Goal: Information Seeking & Learning: Learn about a topic

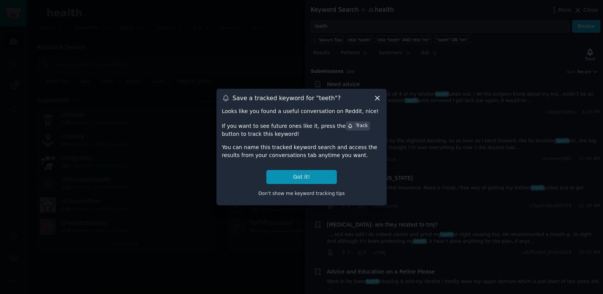
scroll to position [320, 0]
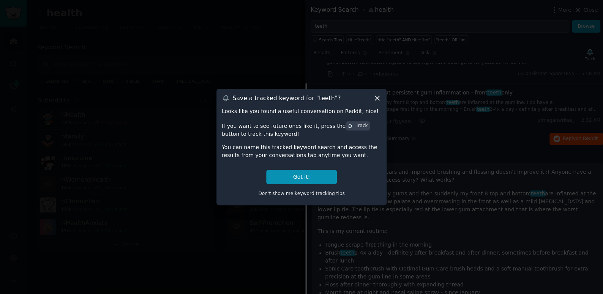
click at [374, 100] on icon at bounding box center [377, 98] width 8 height 8
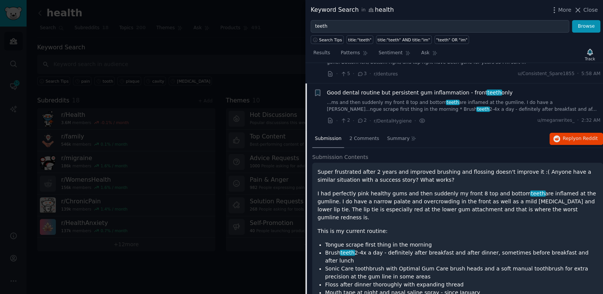
click at [282, 48] on div at bounding box center [301, 147] width 603 height 294
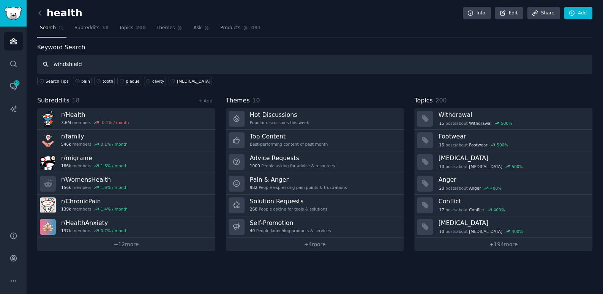
type input "windshield"
click at [44, 13] on link at bounding box center [41, 13] width 9 height 12
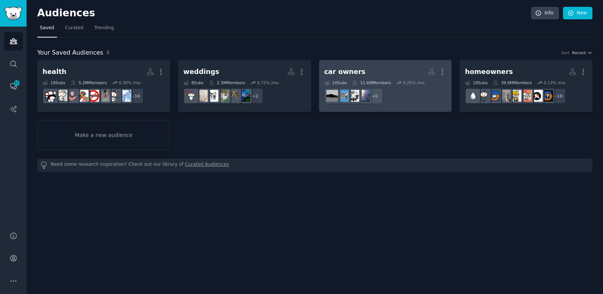
click at [409, 65] on h2 "car owners More" at bounding box center [385, 71] width 122 height 13
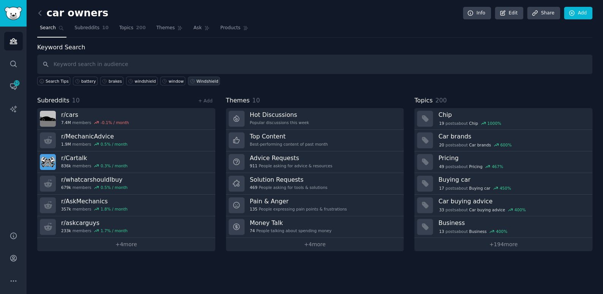
click at [196, 81] on div "Windshield" at bounding box center [207, 81] width 22 height 5
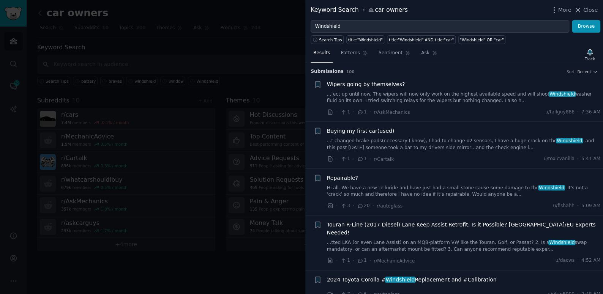
click at [383, 192] on link "Hi all. We have a new Telluride and have just had a small stone cause some dama…" at bounding box center [464, 191] width 274 height 13
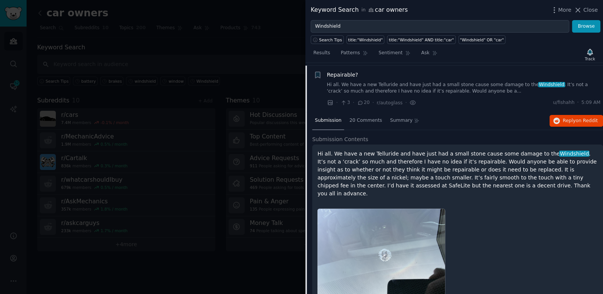
scroll to position [106, 0]
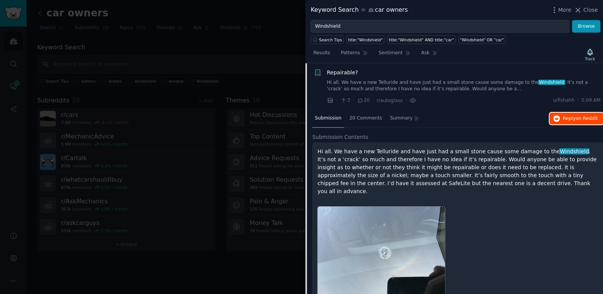
click at [581, 118] on span "on Reddit" at bounding box center [587, 118] width 22 height 5
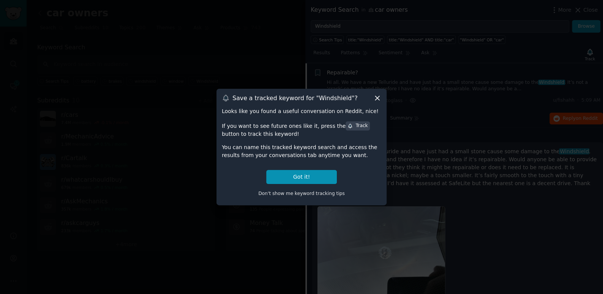
click at [378, 93] on div "Save a tracked keyword for " Windshield "? Looks like you found a useful conver…" at bounding box center [302, 147] width 170 height 117
click at [378, 99] on icon at bounding box center [377, 98] width 8 height 8
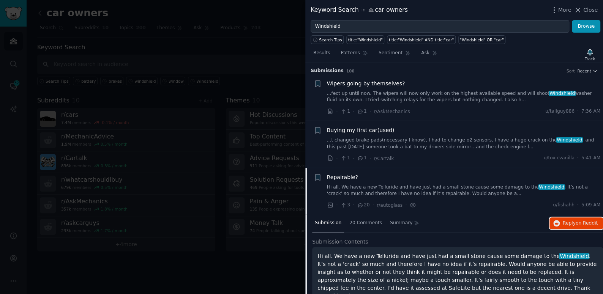
scroll to position [0, 0]
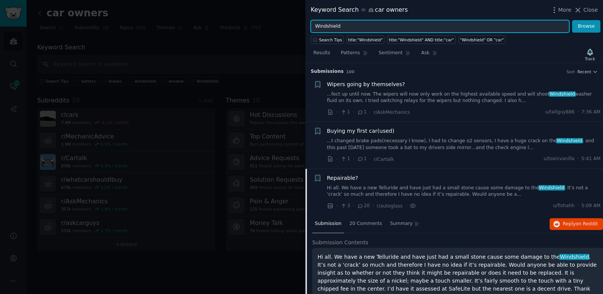
drag, startPoint x: 347, startPoint y: 26, endPoint x: 306, endPoint y: 31, distance: 41.0
click at [306, 31] on div "Windshield Browse" at bounding box center [454, 26] width 298 height 13
click at [572, 20] on button "Browse" at bounding box center [586, 26] width 28 height 13
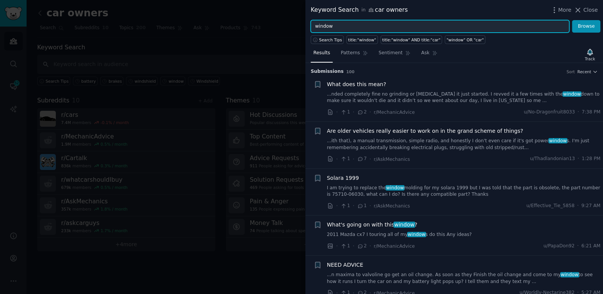
drag, startPoint x: 339, startPoint y: 24, endPoint x: 280, endPoint y: 33, distance: 60.3
click at [280, 33] on div "Keyword Search in car owners More Close window Browse Search Tips title:"window…" at bounding box center [301, 147] width 603 height 294
type input "brake"
click at [572, 20] on button "Browse" at bounding box center [586, 26] width 28 height 13
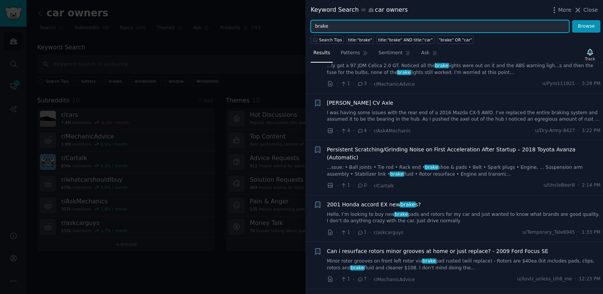
scroll to position [345, 0]
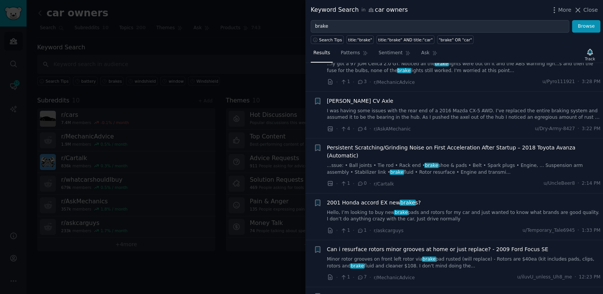
click at [348, 246] on span "Can i resurface rotors minor grooves at home or just replace? - 2009 Ford Focus…" at bounding box center [437, 250] width 221 height 8
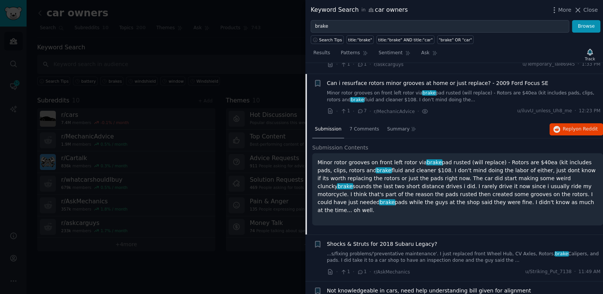
scroll to position [514, 0]
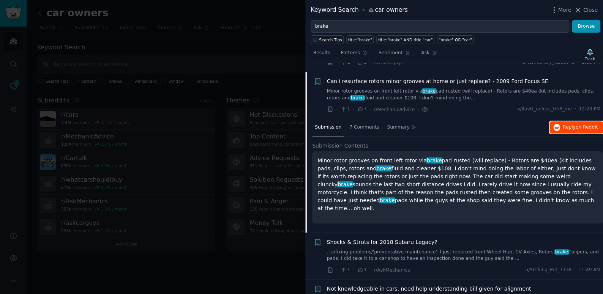
click at [557, 124] on icon "button" at bounding box center [556, 127] width 7 height 7
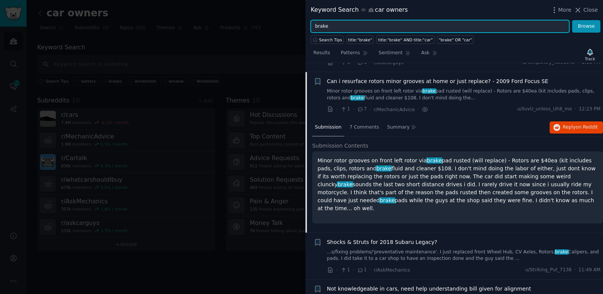
drag, startPoint x: 353, startPoint y: 23, endPoint x: 278, endPoint y: 29, distance: 74.3
click at [278, 29] on div "Keyword Search in car owners More Close brake Browse Search Tips title:"brake" …" at bounding box center [301, 147] width 603 height 294
type input "battery"
click at [572, 20] on button "Browse" at bounding box center [586, 26] width 28 height 13
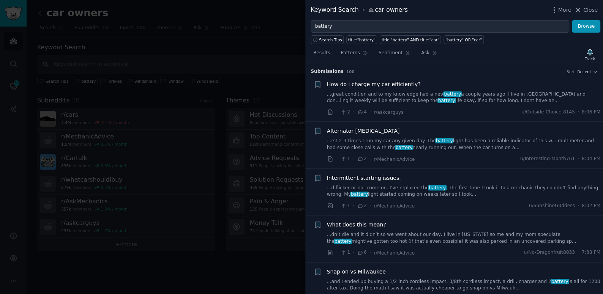
click at [349, 97] on link "...great condition and to my knowledge had a new battery a couple years ago. I …" at bounding box center [464, 97] width 274 height 13
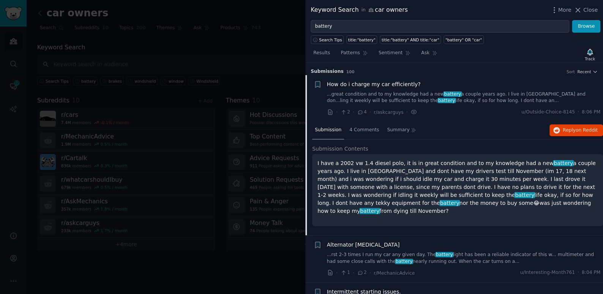
scroll to position [12, 0]
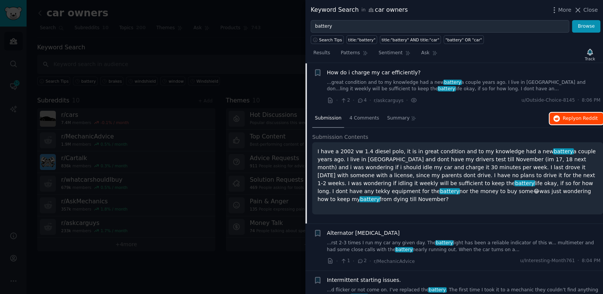
click at [562, 113] on button "Reply on Reddit" at bounding box center [577, 119] width 54 height 12
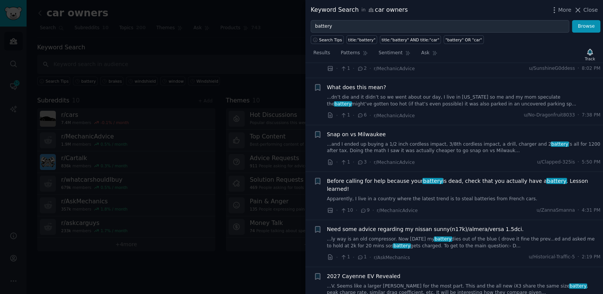
scroll to position [253, 0]
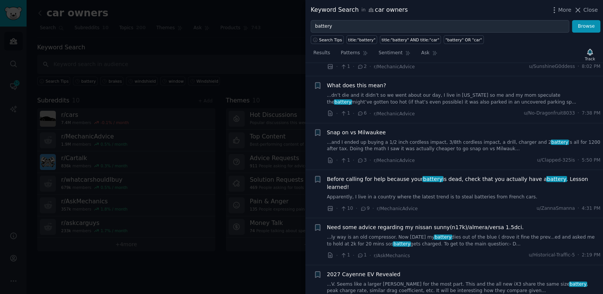
click at [358, 84] on span "What does this mean?" at bounding box center [356, 86] width 59 height 8
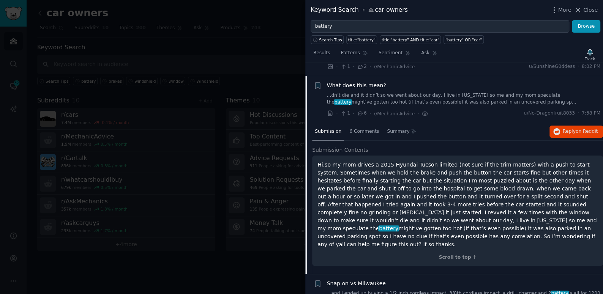
scroll to position [152, 0]
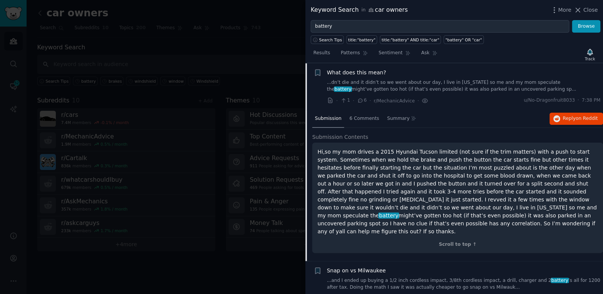
drag, startPoint x: 389, startPoint y: 223, endPoint x: 315, endPoint y: 148, distance: 105.3
click at [315, 148] on div "Hi,so my mom drives a 2015 Hyundai Tucson limited (not sure if the trim matters…" at bounding box center [457, 198] width 291 height 111
copy p "Lo,ip do sit ametco a 0075 Elitsed Doeius tempori (utl etdo ma ali enim adminim…"
click at [567, 117] on span "Reply on Reddit" at bounding box center [580, 118] width 35 height 7
click at [262, 49] on div at bounding box center [301, 147] width 603 height 294
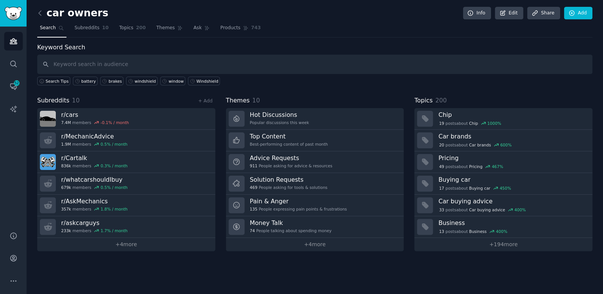
click at [43, 19] on div "car owners Info Edit Share Add" at bounding box center [314, 15] width 555 height 16
click at [43, 14] on icon at bounding box center [40, 13] width 8 height 8
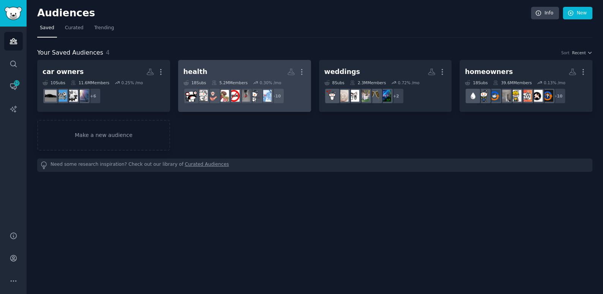
click at [228, 66] on h2 "health More" at bounding box center [244, 71] width 122 height 13
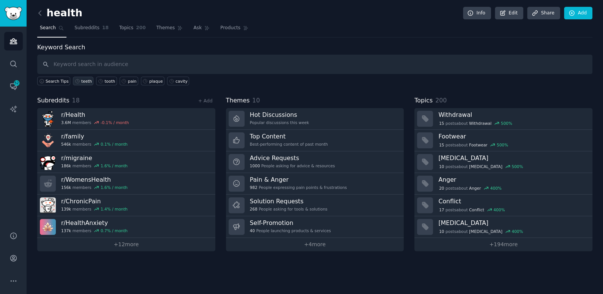
click at [81, 81] on div "teeth" at bounding box center [86, 81] width 11 height 5
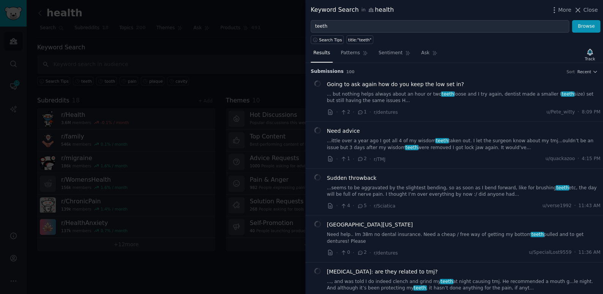
click at [101, 86] on div at bounding box center [301, 147] width 603 height 294
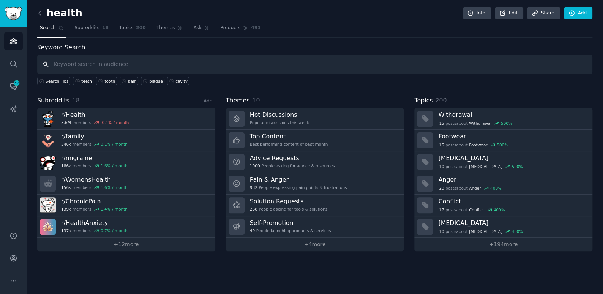
click at [113, 58] on input "text" at bounding box center [314, 64] width 555 height 19
type input "crown"
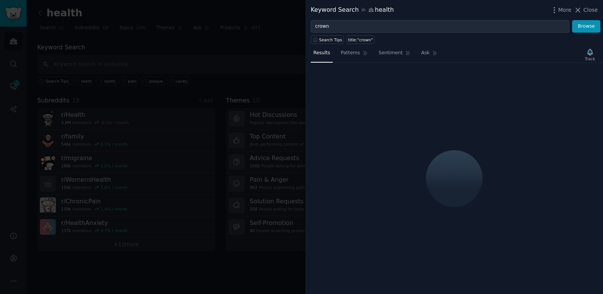
click at [591, 52] on div "Track" at bounding box center [590, 55] width 16 height 16
